Goal: Information Seeking & Learning: Learn about a topic

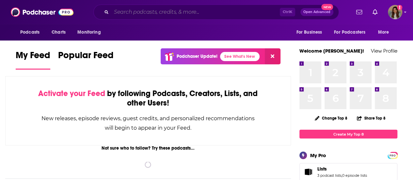
click at [153, 11] on input "Search podcasts, credits, & more..." at bounding box center [195, 12] width 168 height 10
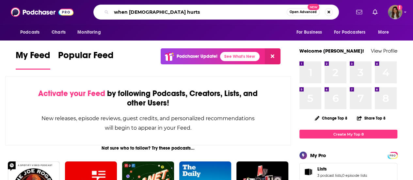
type input "when [DEMOGRAPHIC_DATA] hurts"
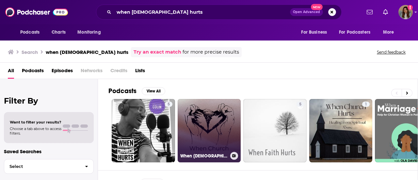
click at [204, 143] on link "When [DEMOGRAPHIC_DATA] Hurts - Hosted by [PERSON_NAME] & [PERSON_NAME]" at bounding box center [208, 130] width 63 height 63
